Goal: Book appointment/travel/reservation

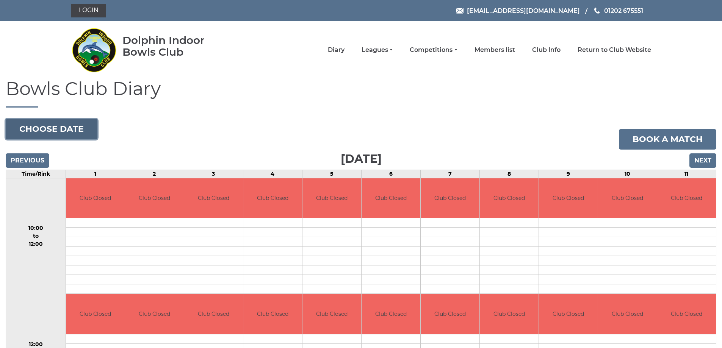
click at [52, 133] on button "Choose date" at bounding box center [52, 129] width 92 height 20
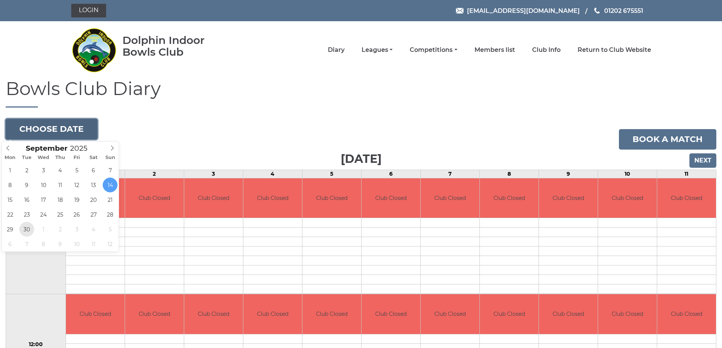
type input "2025-09-30"
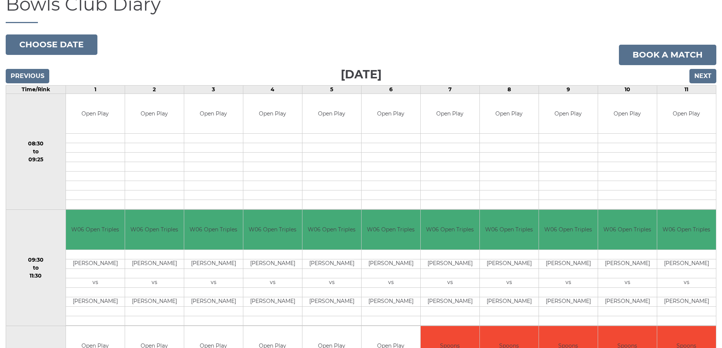
scroll to position [76, 0]
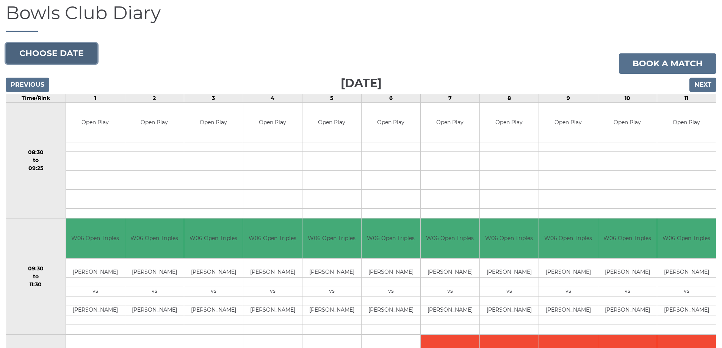
click at [51, 50] on button "Choose date" at bounding box center [52, 53] width 92 height 20
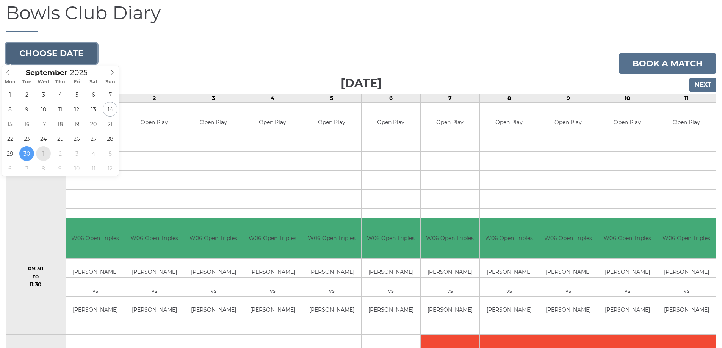
type input "[DATE]"
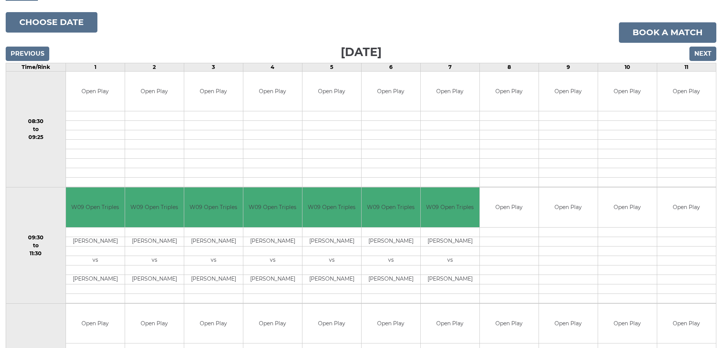
scroll to position [38, 0]
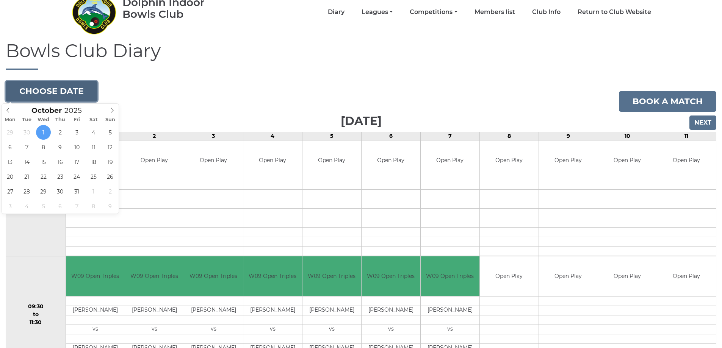
click at [52, 90] on button "Choose date" at bounding box center [52, 91] width 92 height 20
click at [7, 110] on icon at bounding box center [7, 110] width 5 height 5
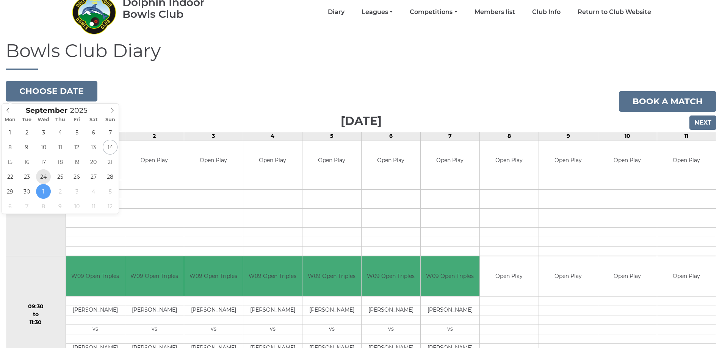
type input "[DATE]"
